Goal: Task Accomplishment & Management: Complete application form

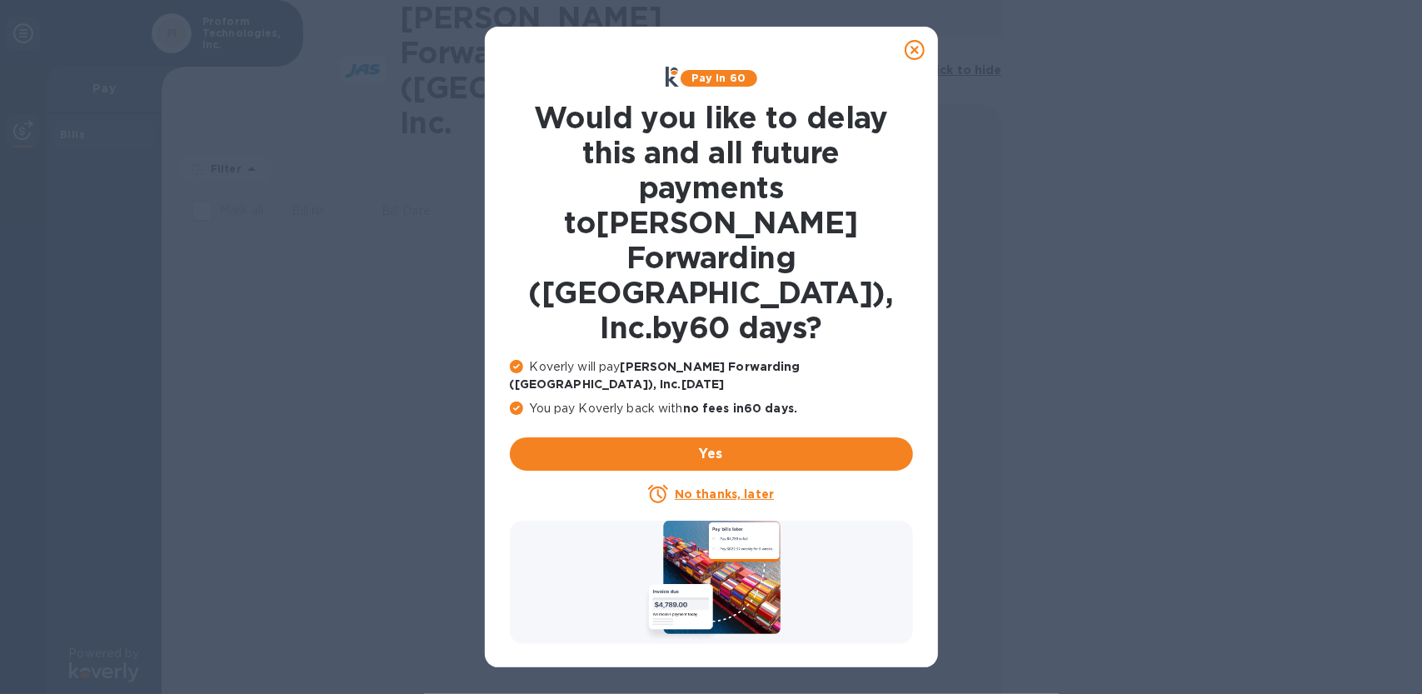
click at [707, 487] on u "No thanks, later" at bounding box center [724, 493] width 99 height 13
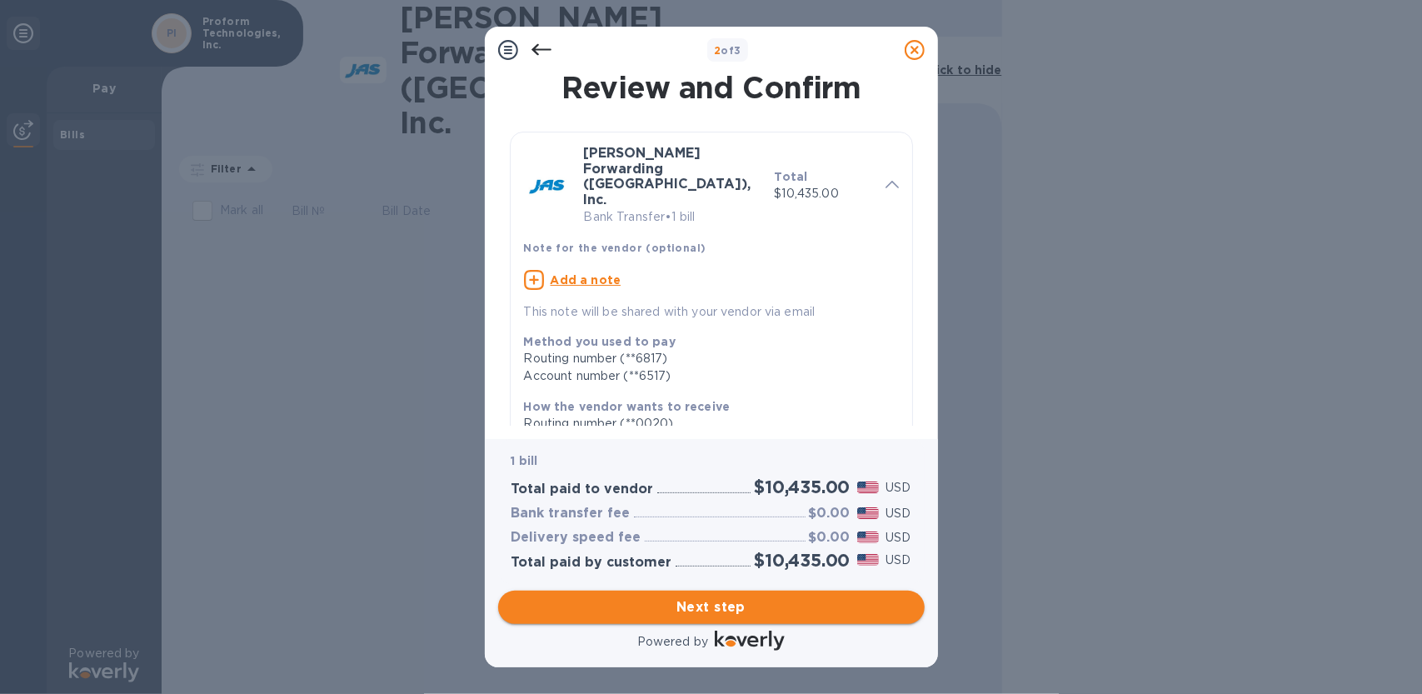
click at [687, 606] on span "Next step" at bounding box center [712, 607] width 400 height 20
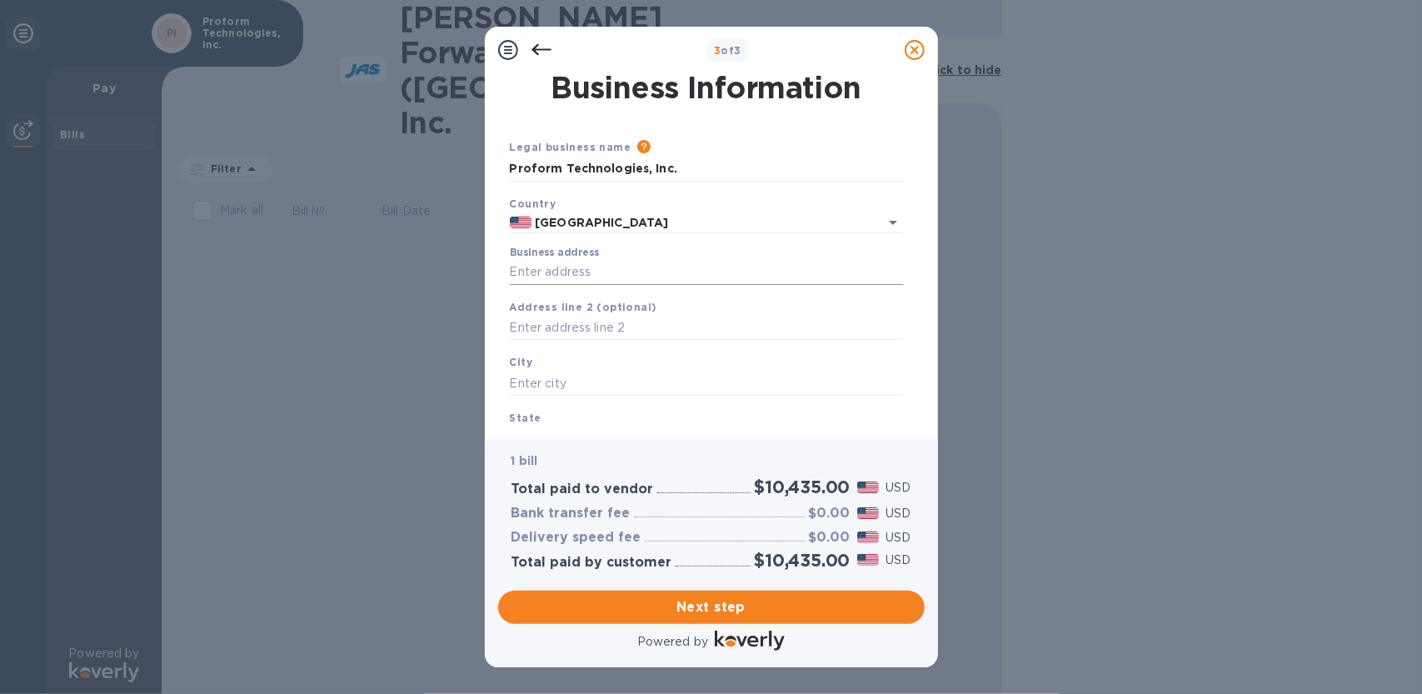
click at [593, 270] on input "Business address" at bounding box center [706, 272] width 393 height 25
type input "[STREET_ADDRESS]"
click at [554, 384] on input "text" at bounding box center [706, 383] width 393 height 25
type input "Riverton"
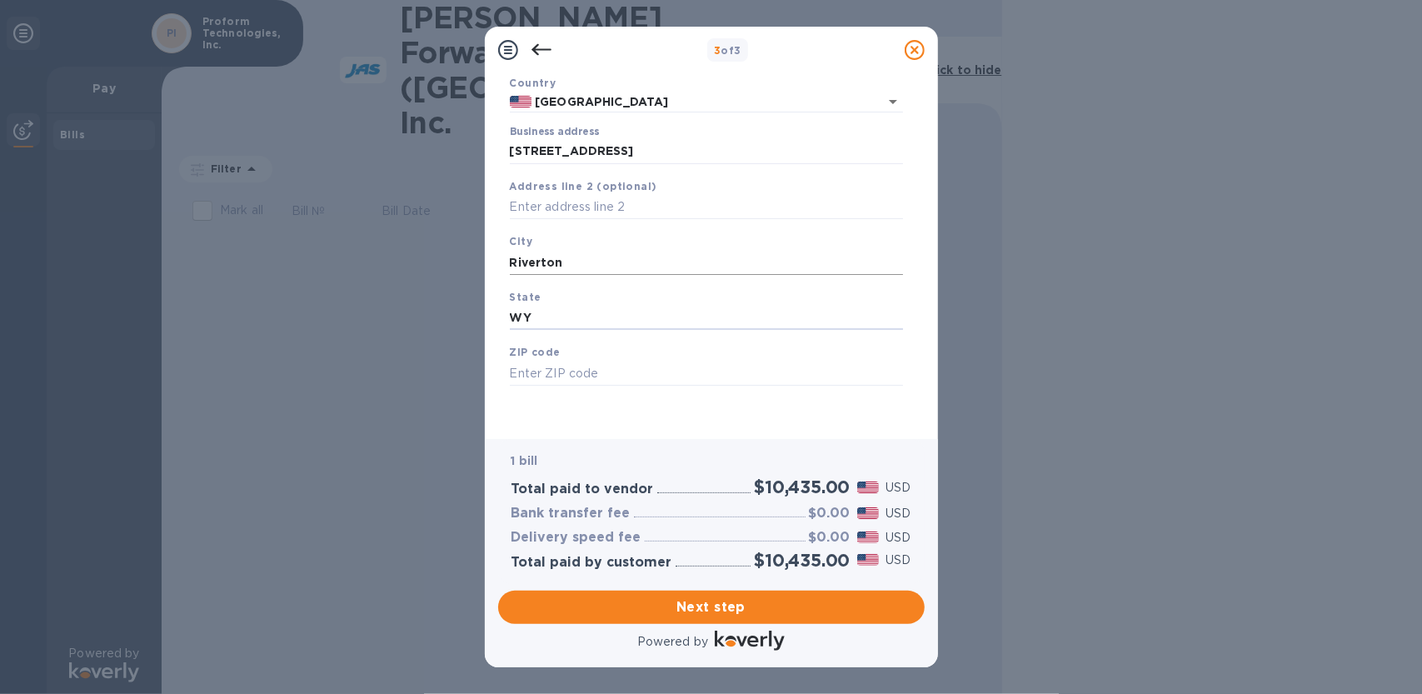
type input "WY"
type input "82501"
click at [722, 604] on span "Next step" at bounding box center [712, 607] width 400 height 20
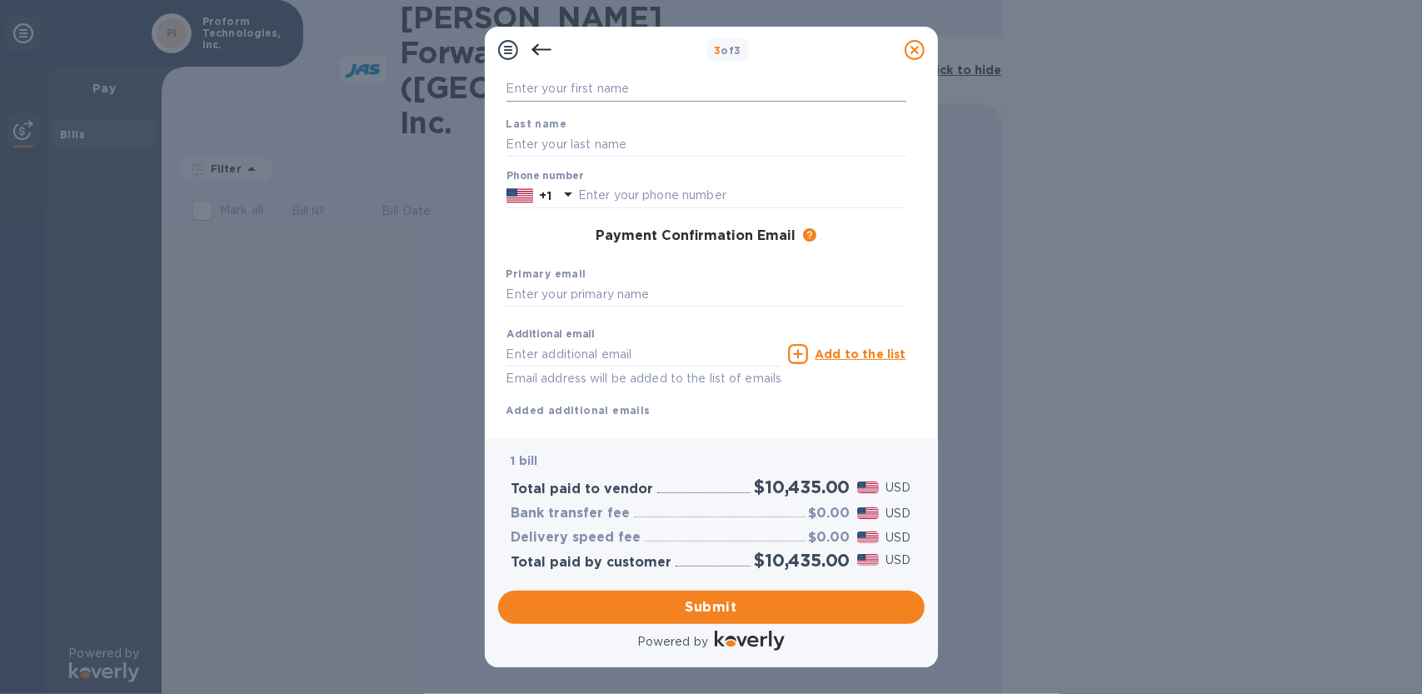
click at [572, 91] on input "text" at bounding box center [707, 89] width 400 height 25
type input "[PERSON_NAME]"
type input "Technologies"
type input "3078512178"
type input "[PERSON_NAME][EMAIL_ADDRESS][DOMAIN_NAME]"
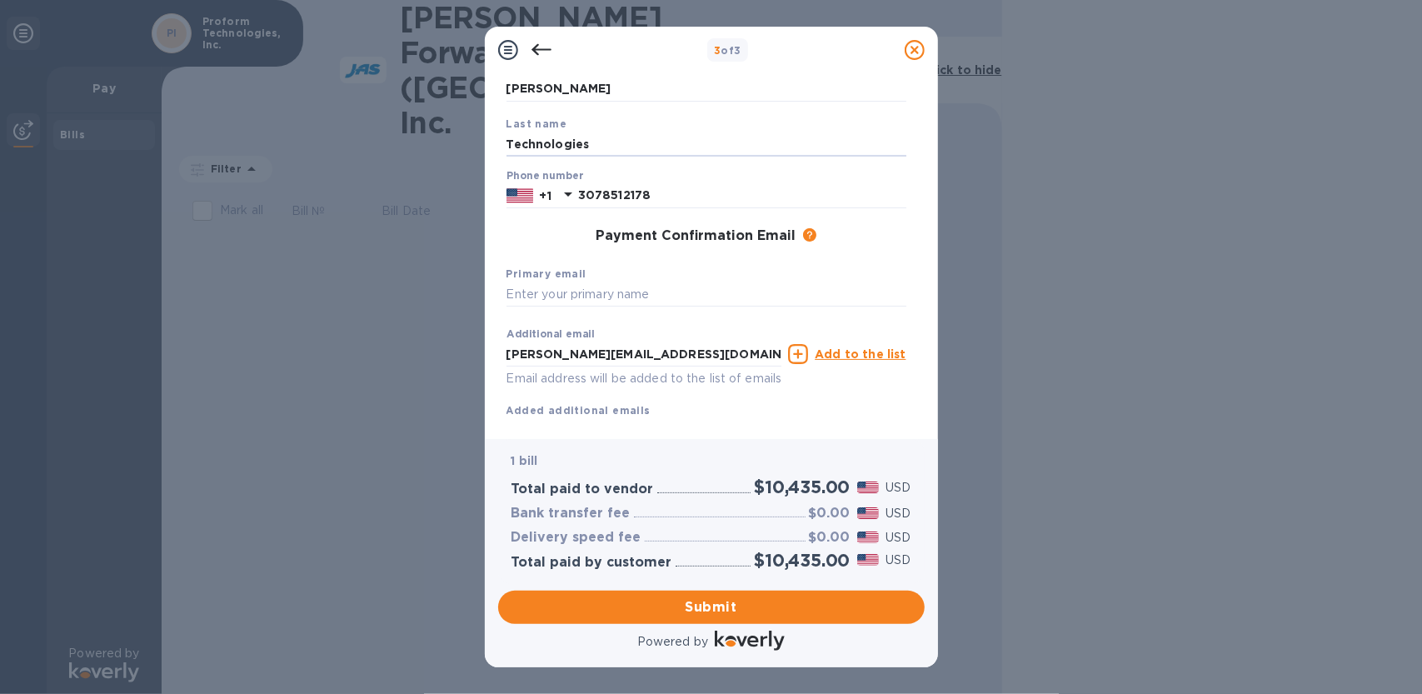
drag, startPoint x: 599, startPoint y: 143, endPoint x: 465, endPoint y: 162, distance: 135.4
click at [465, 162] on div "3 of 3 Payment Contact Information First name [PERSON_NAME] Last name Technolog…" at bounding box center [711, 347] width 1422 height 694
type input "[PERSON_NAME]"
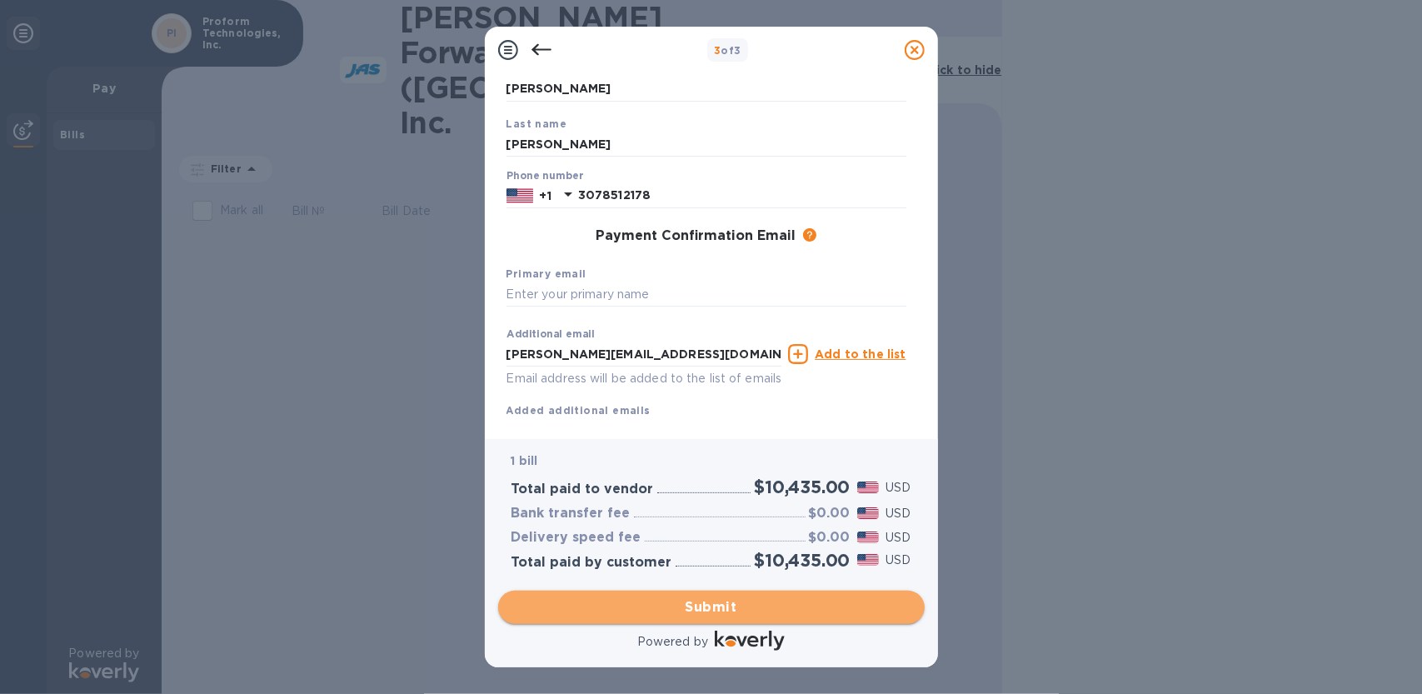
click at [703, 607] on span "Submit" at bounding box center [712, 607] width 400 height 20
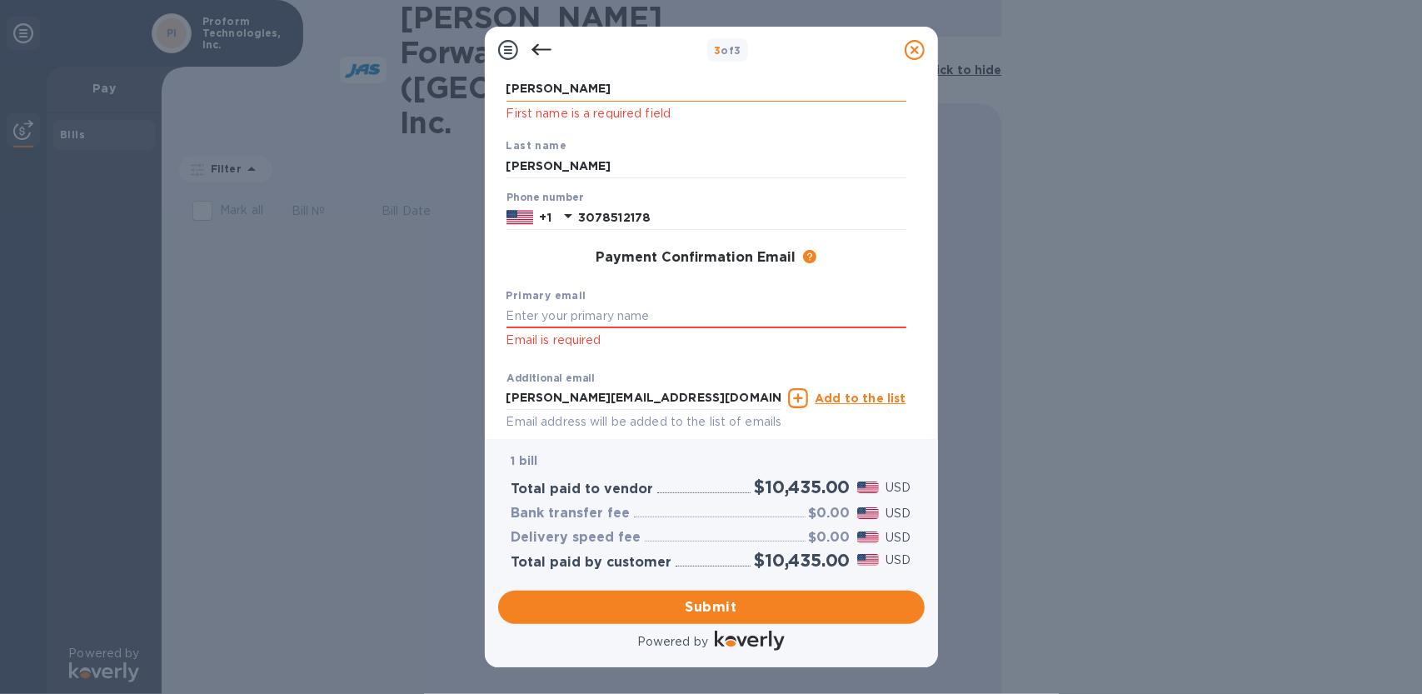
click at [549, 87] on input "[PERSON_NAME]" at bounding box center [707, 89] width 400 height 25
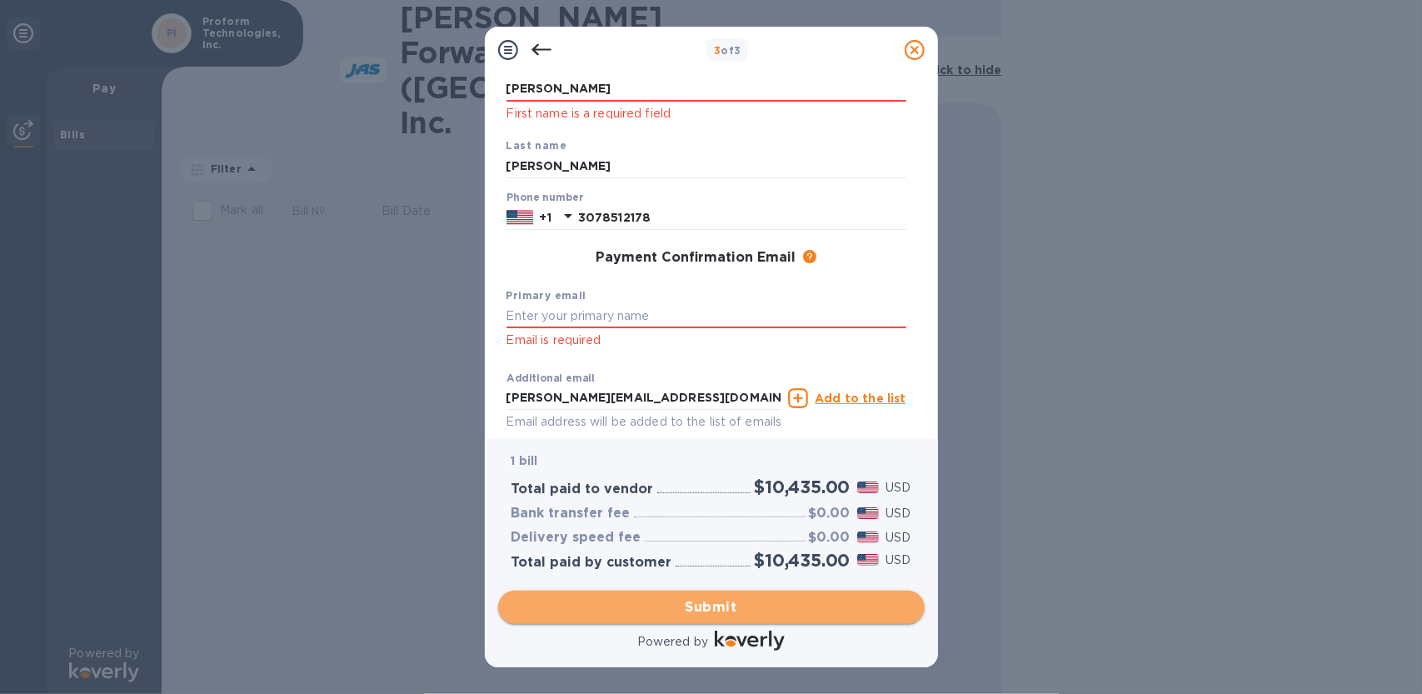
click at [718, 607] on span "Submit" at bounding box center [712, 607] width 400 height 20
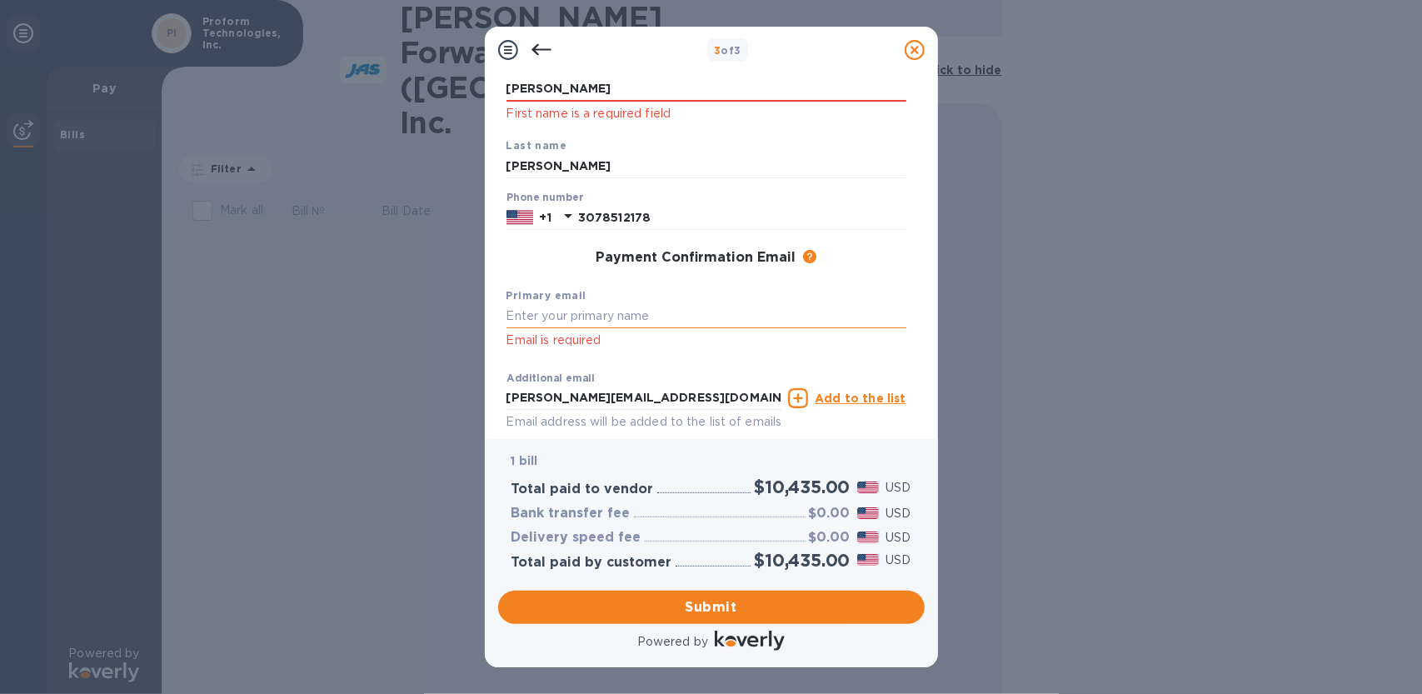
click at [559, 319] on input "text" at bounding box center [707, 316] width 400 height 25
type input "[PERSON_NAME][EMAIL_ADDRESS][DOMAIN_NAME]"
click at [700, 603] on span "Submit" at bounding box center [712, 607] width 400 height 20
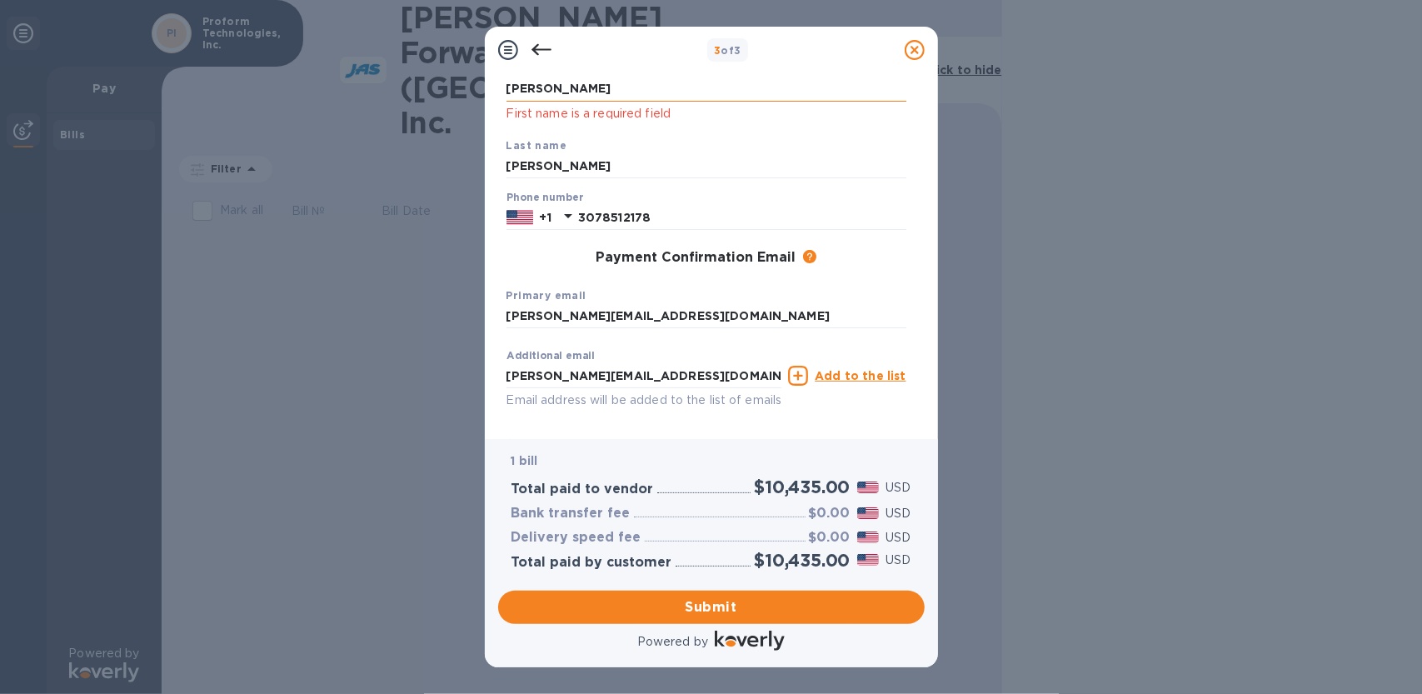
click at [556, 93] on input "[PERSON_NAME]" at bounding box center [707, 89] width 400 height 25
drag, startPoint x: 556, startPoint y: 93, endPoint x: 477, endPoint y: 92, distance: 78.3
click at [477, 92] on div "3 of 3 Payment Contact Information First name [PERSON_NAME] First name is a req…" at bounding box center [711, 347] width 1422 height 694
type input "[PERSON_NAME]"
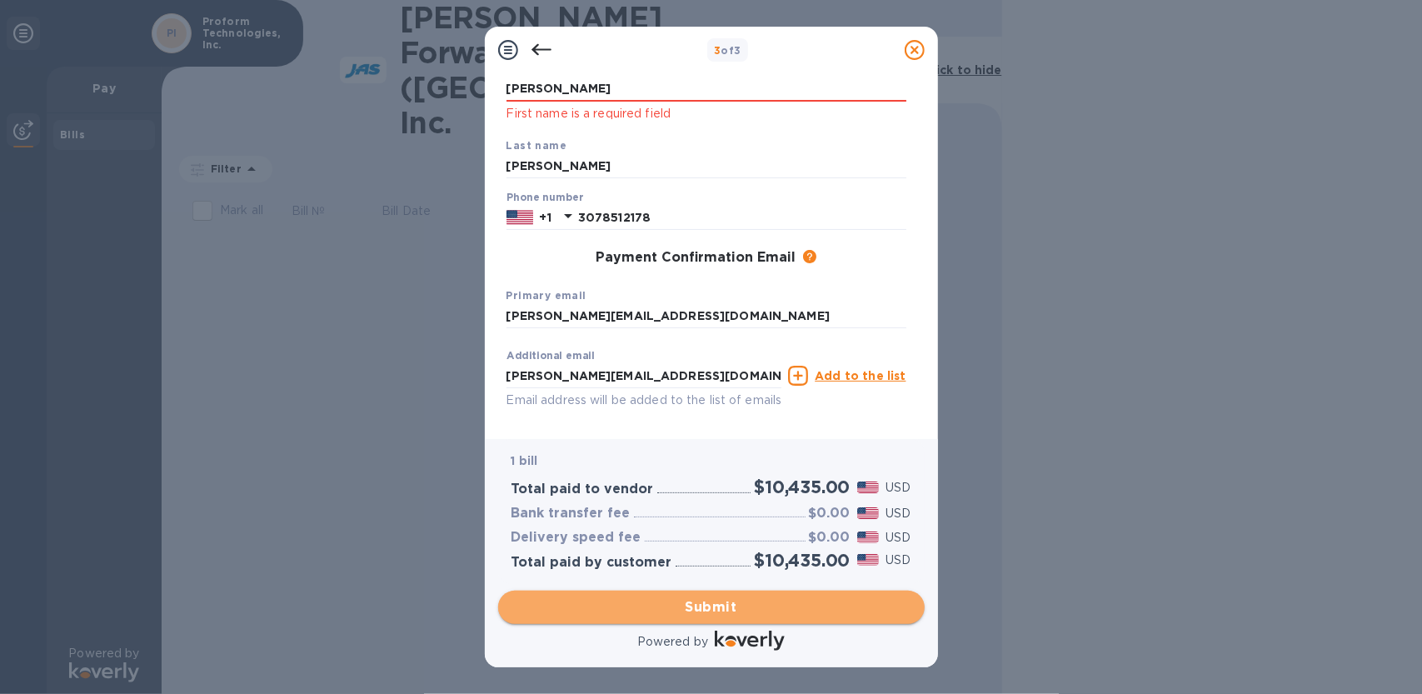
click at [706, 603] on span "Submit" at bounding box center [712, 607] width 400 height 20
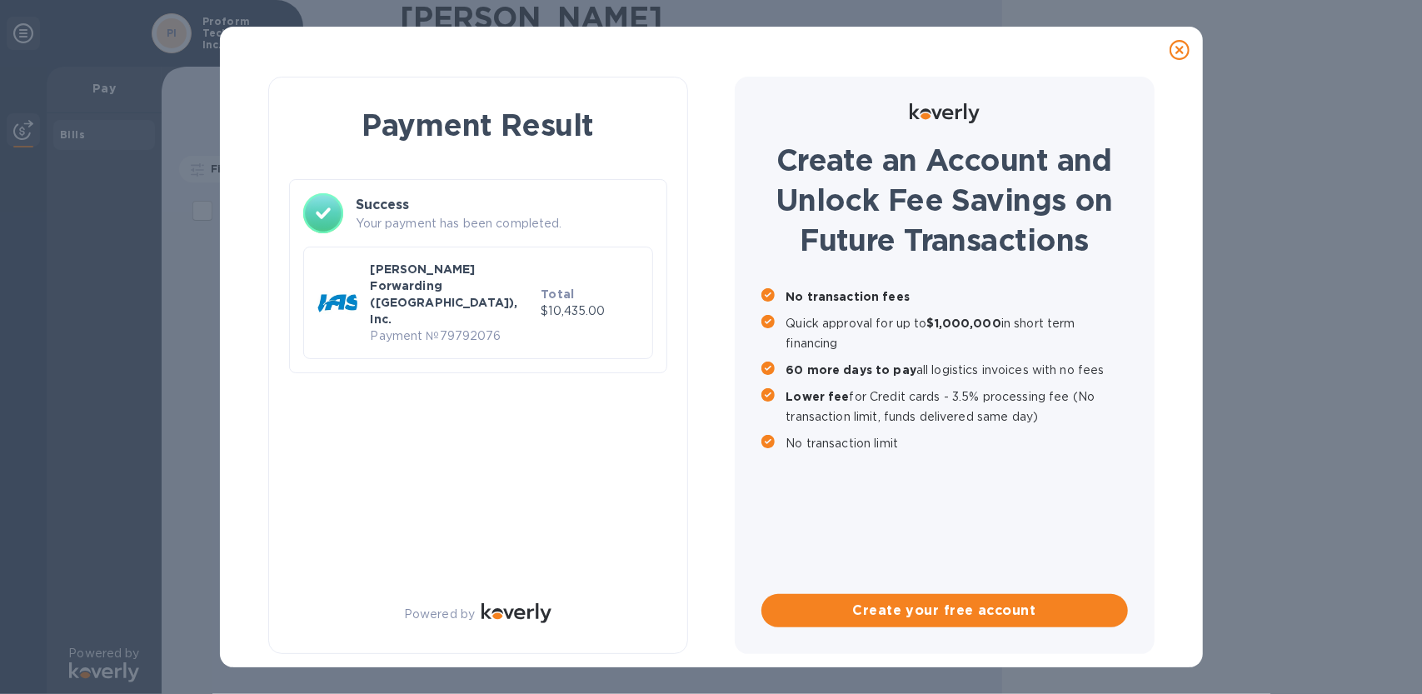
scroll to position [0, 0]
click at [1180, 49] on icon at bounding box center [1180, 50] width 20 height 20
